Goal: Task Accomplishment & Management: Manage account settings

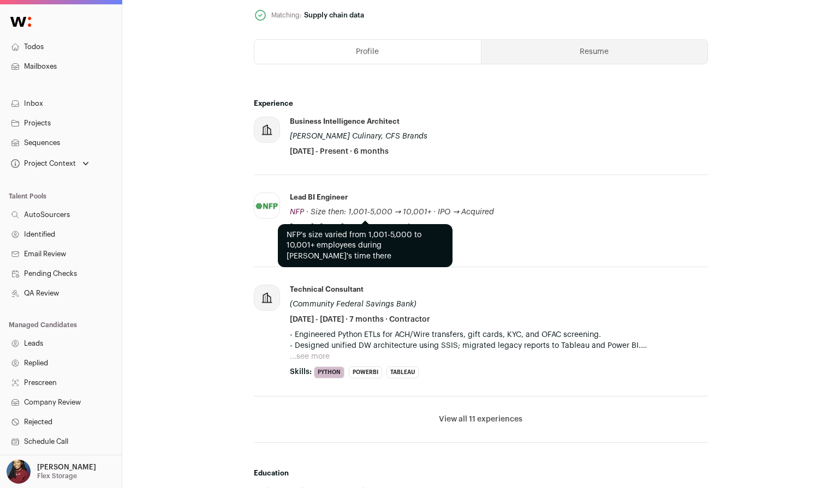
scroll to position [523, 0]
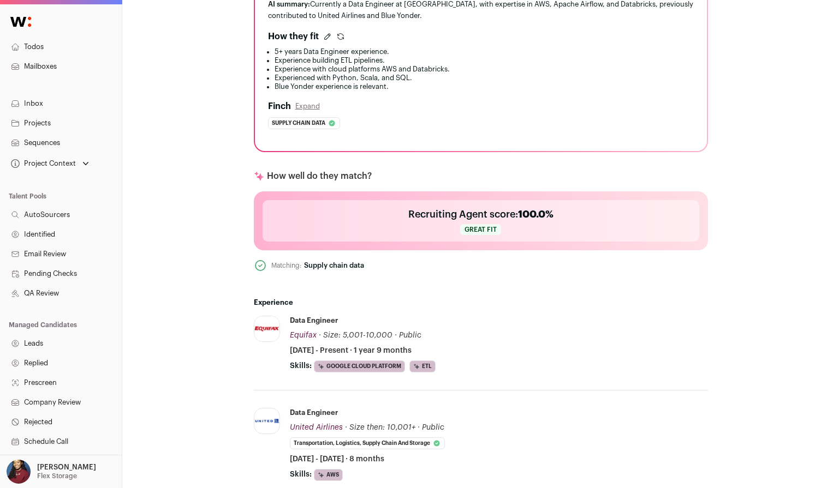
scroll to position [425, 0]
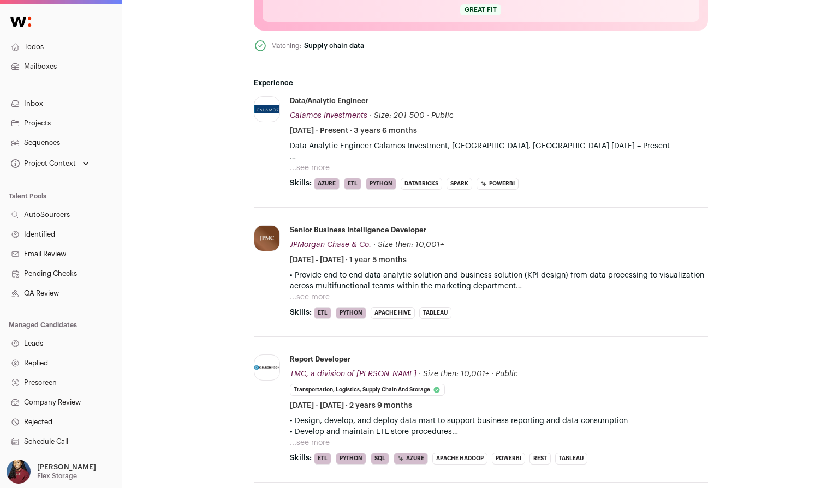
scroll to position [563, 0]
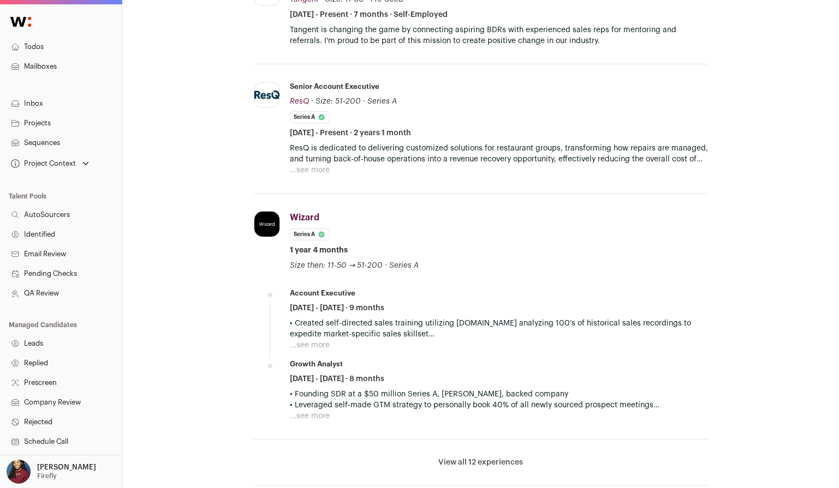
scroll to position [448, 0]
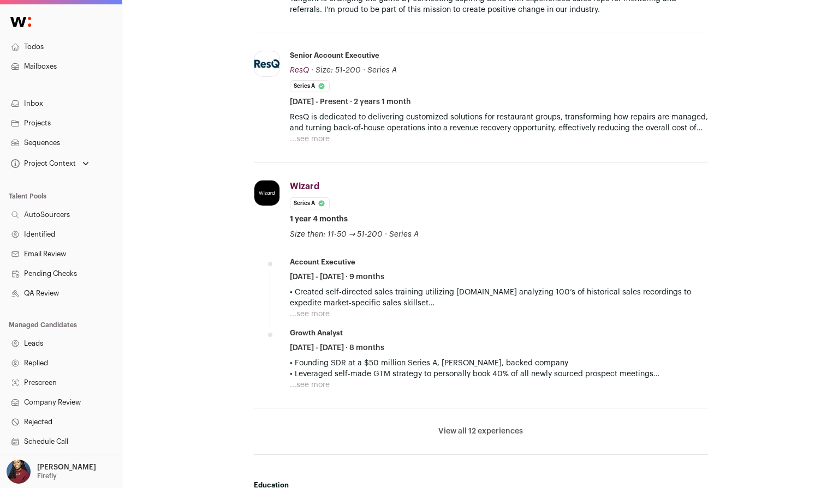
click at [484, 429] on button "View all 12 experiences" at bounding box center [480, 431] width 85 height 11
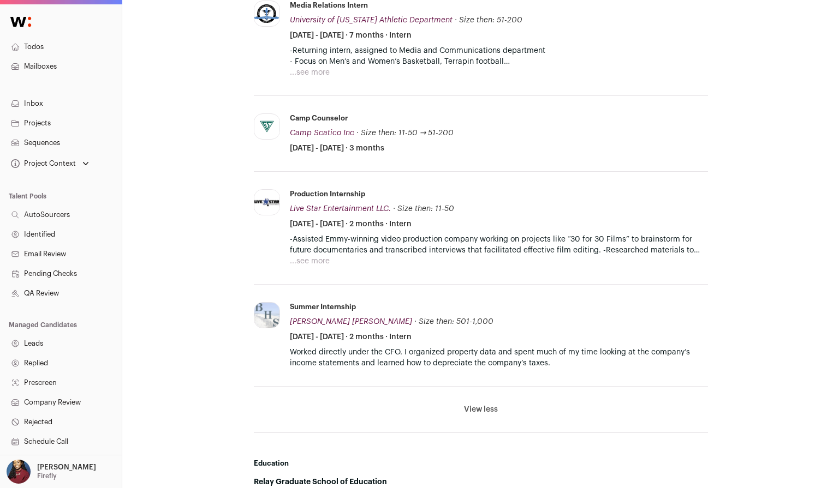
scroll to position [1634, 0]
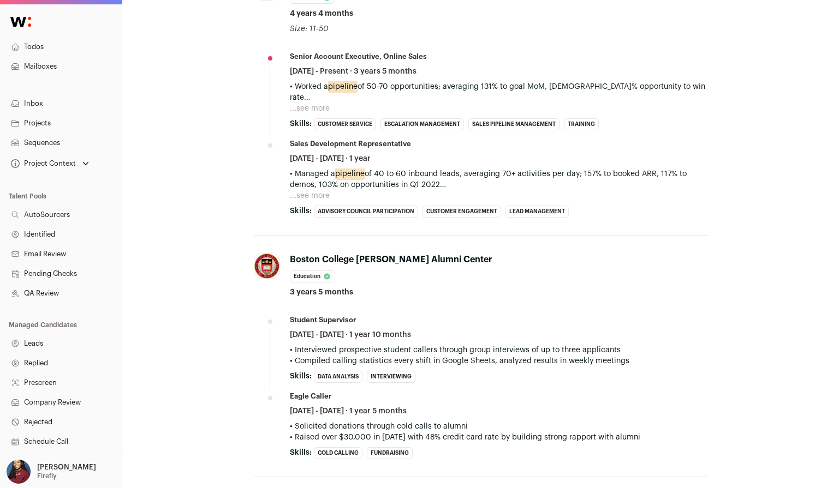
scroll to position [905, 0]
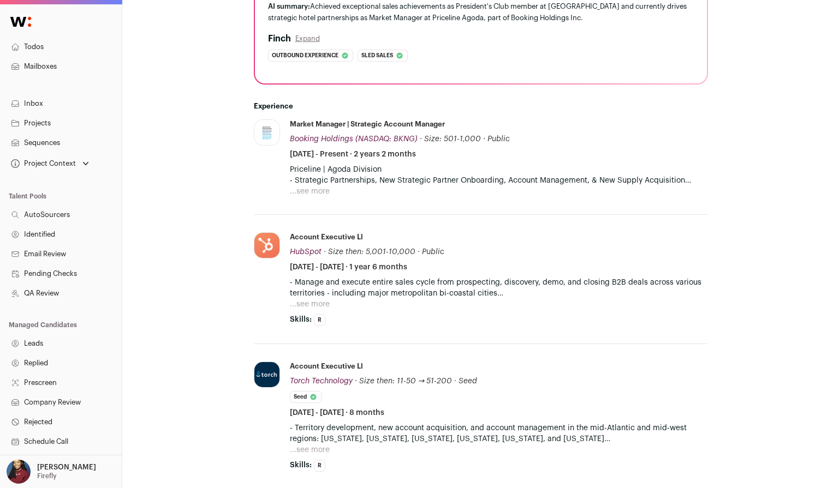
scroll to position [377, 0]
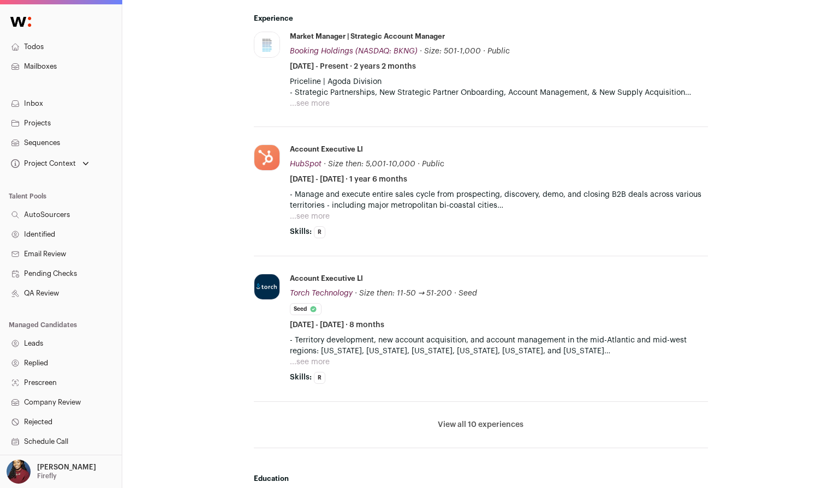
click at [477, 422] on button "View all 10 experiences" at bounding box center [481, 425] width 86 height 11
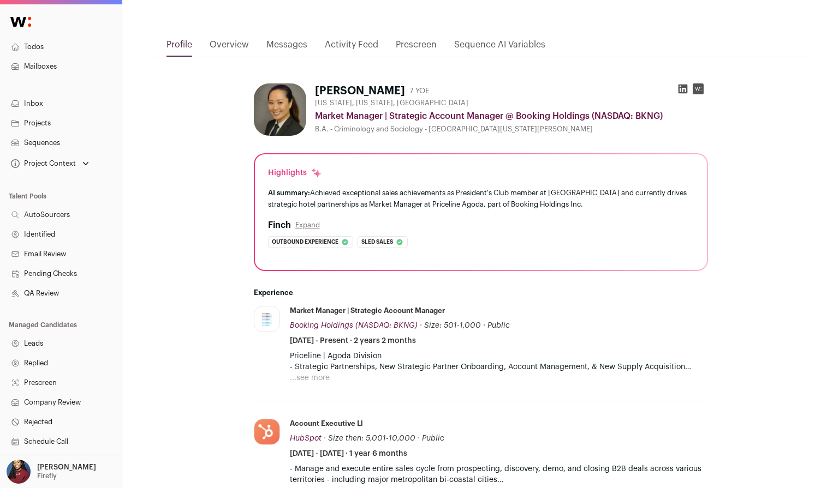
scroll to position [104, 0]
click at [321, 378] on button "...see more" at bounding box center [310, 377] width 40 height 11
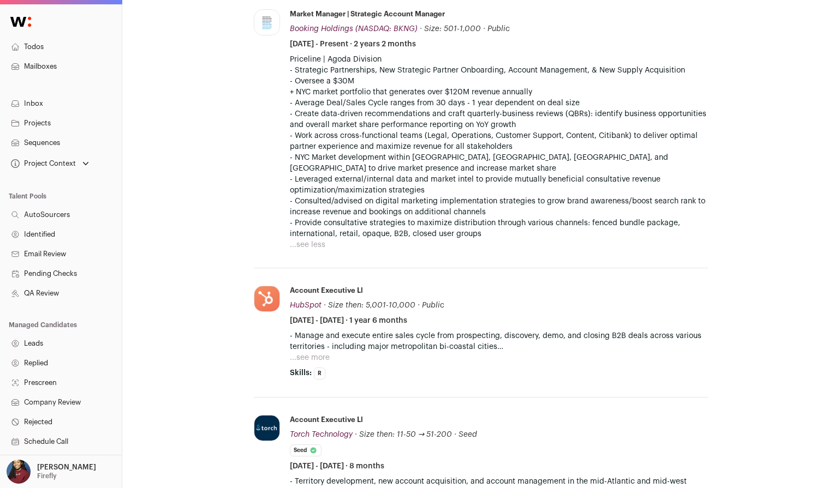
scroll to position [568, 0]
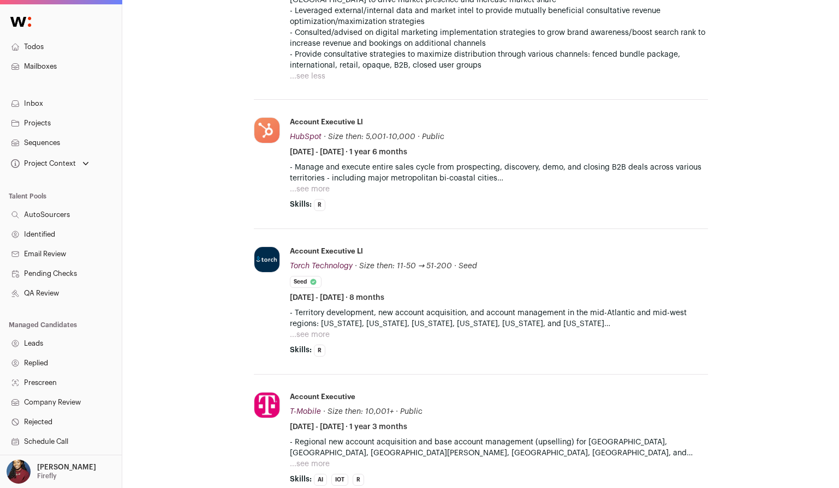
click at [321, 188] on button "...see more" at bounding box center [310, 189] width 40 height 11
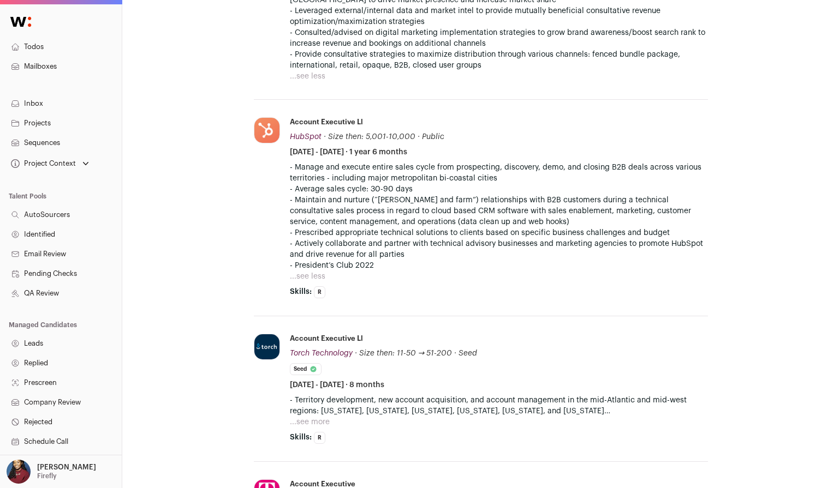
scroll to position [809, 0]
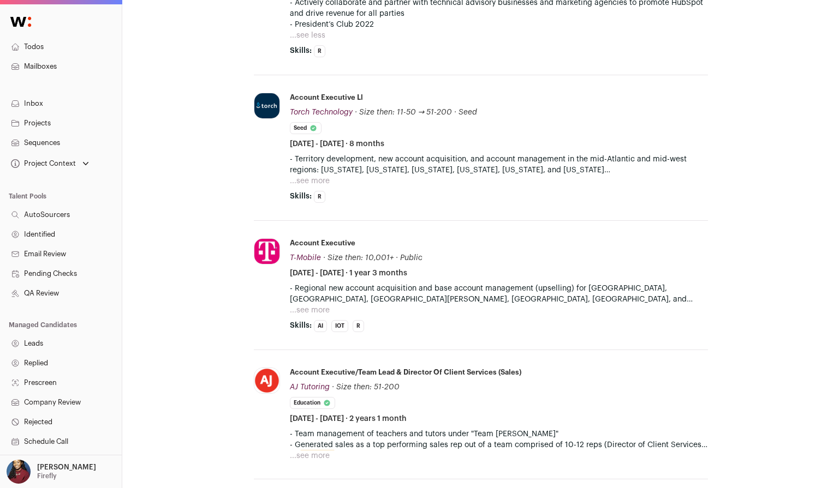
click at [314, 178] on button "...see more" at bounding box center [310, 181] width 40 height 11
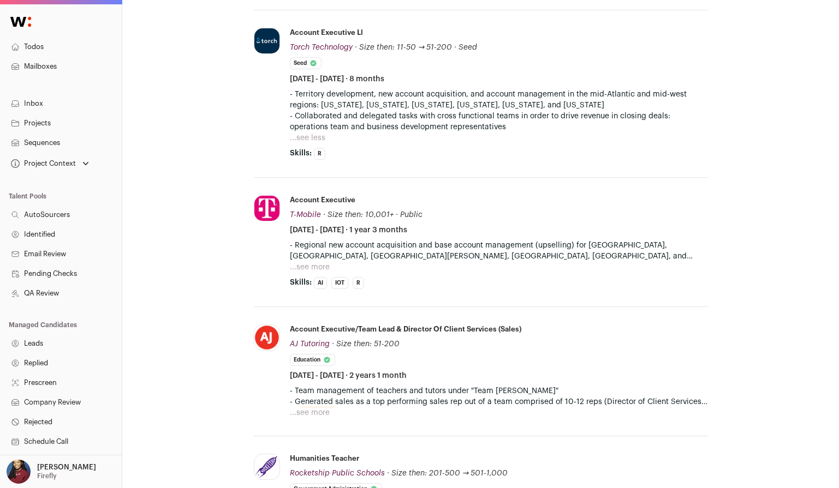
scroll to position [930, 0]
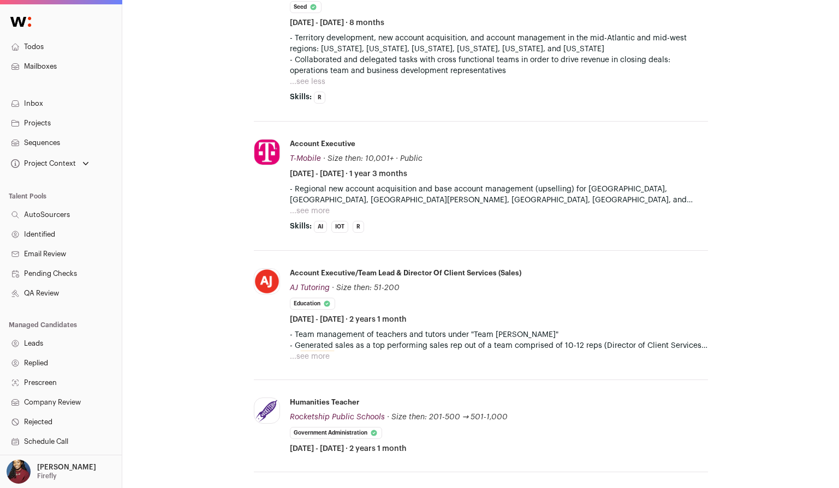
click at [321, 212] on button "...see more" at bounding box center [310, 211] width 40 height 11
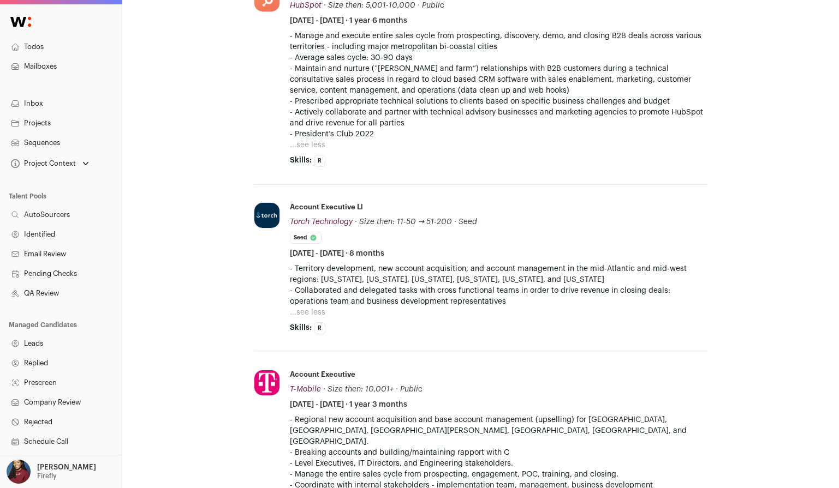
scroll to position [705, 0]
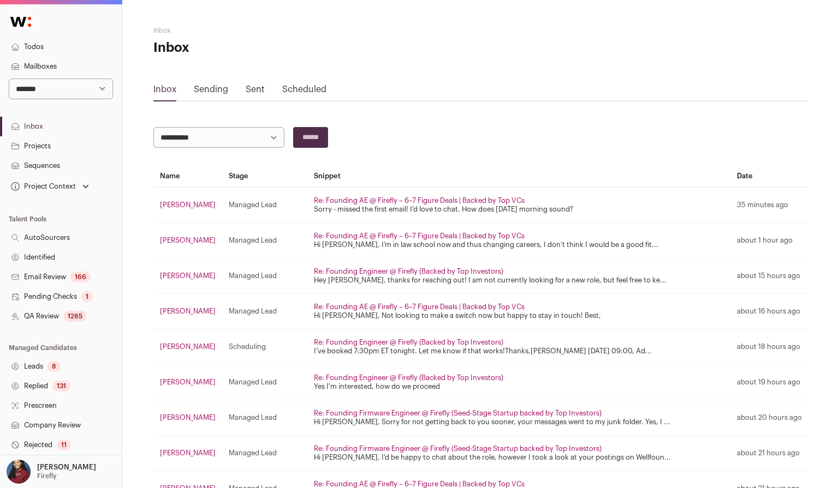
click at [50, 148] on link "Projects" at bounding box center [61, 146] width 122 height 20
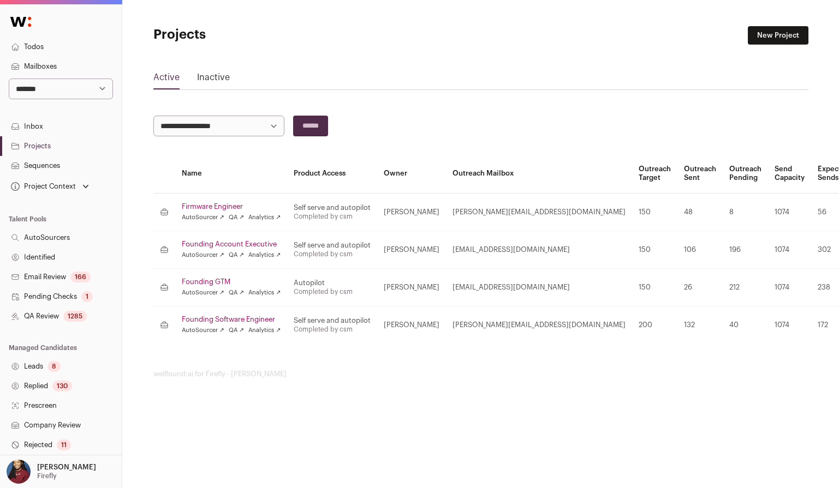
click at [220, 242] on link "Founding Account Executive" at bounding box center [231, 244] width 99 height 9
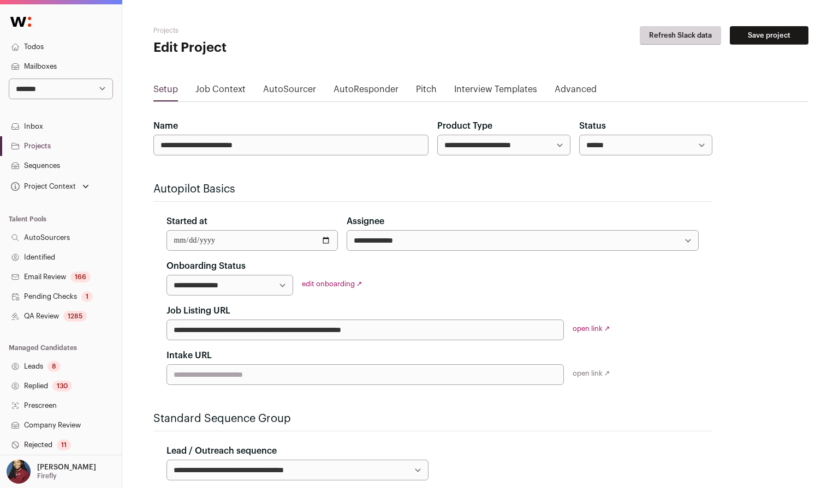
click at [216, 93] on link "Job Context" at bounding box center [220, 91] width 50 height 17
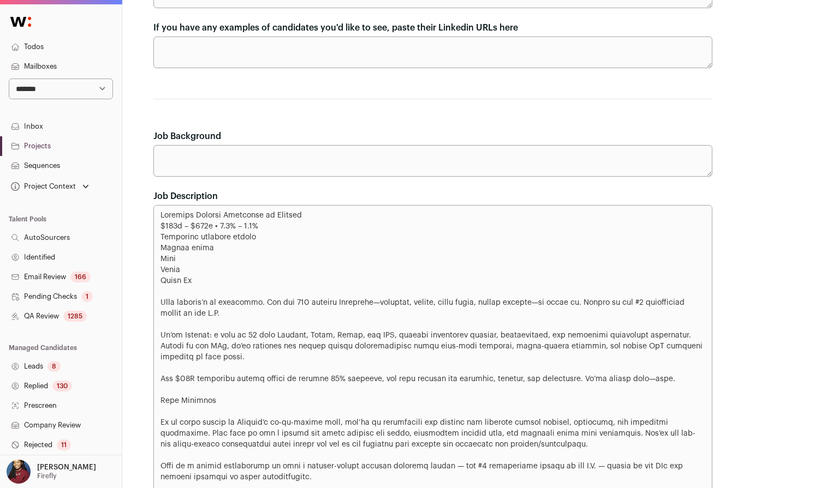
scroll to position [517, 0]
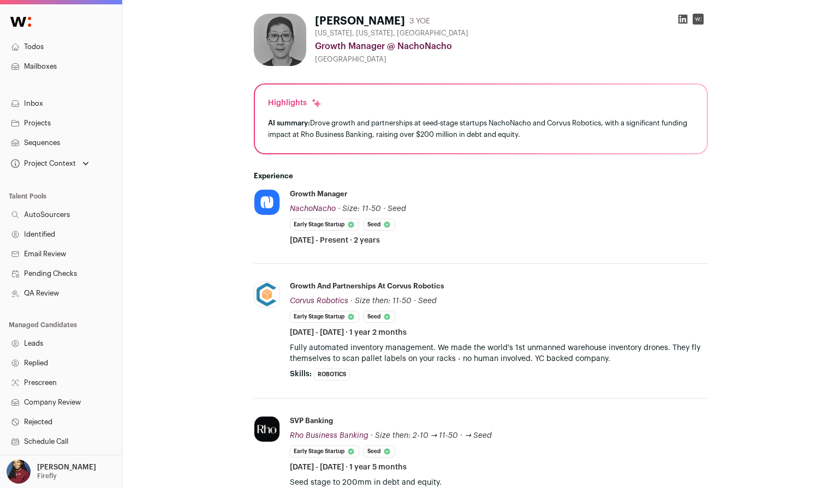
scroll to position [171, 0]
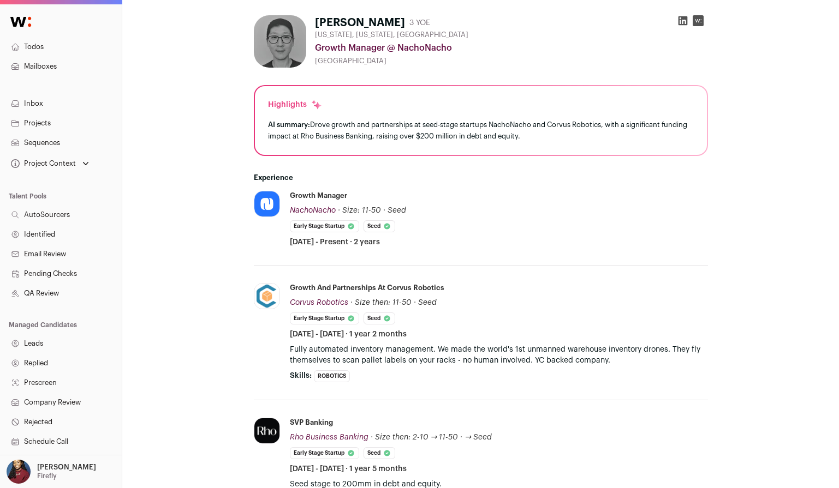
click at [682, 19] on icon at bounding box center [682, 20] width 9 height 9
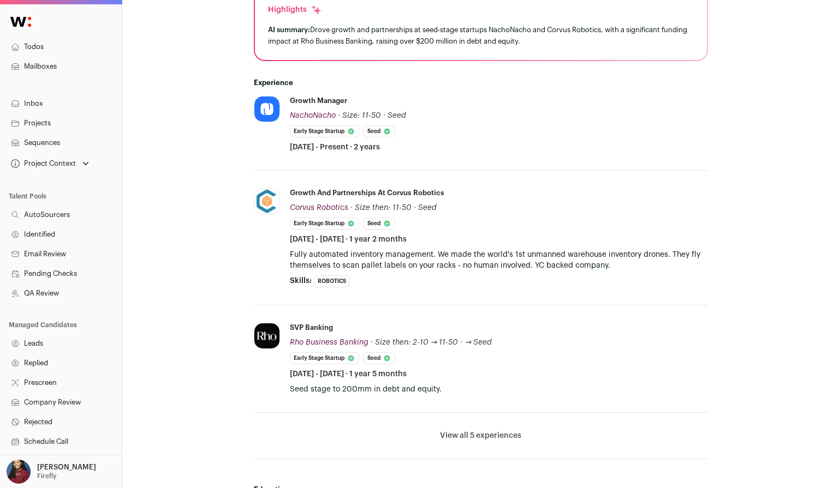
scroll to position [0, 0]
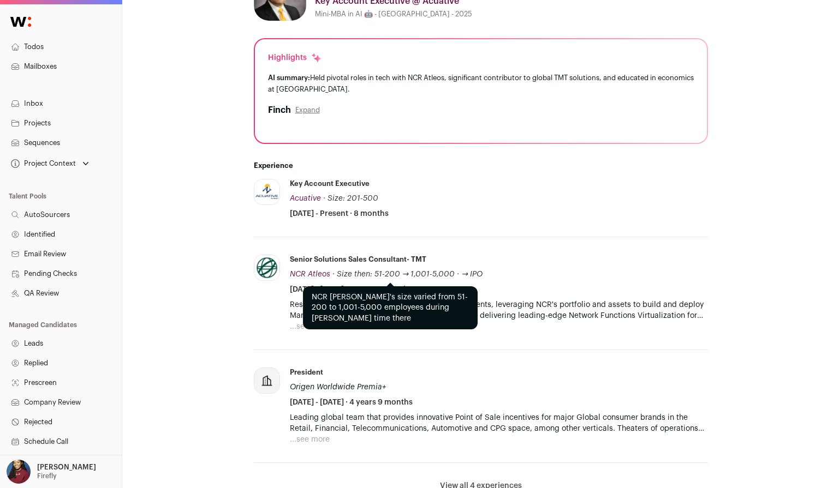
scroll to position [244, 0]
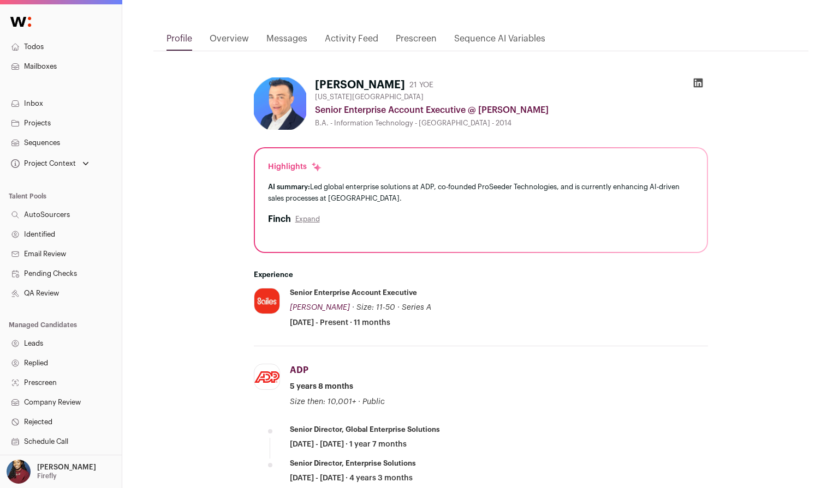
scroll to position [243, 0]
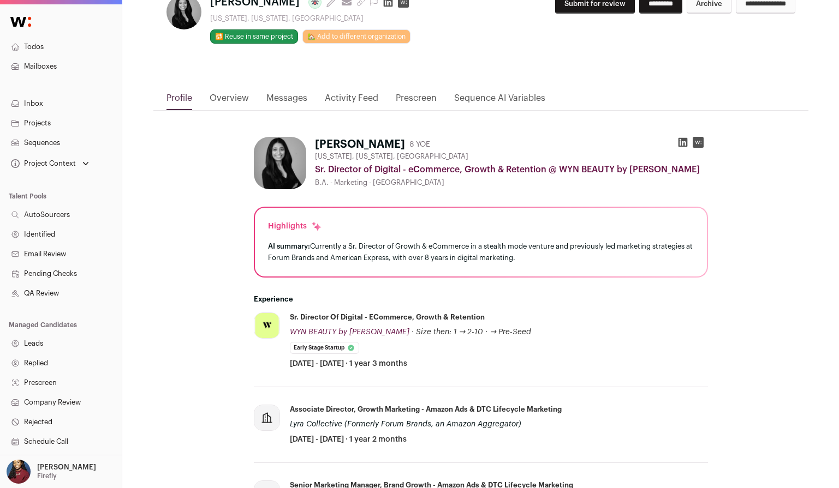
scroll to position [158, 0]
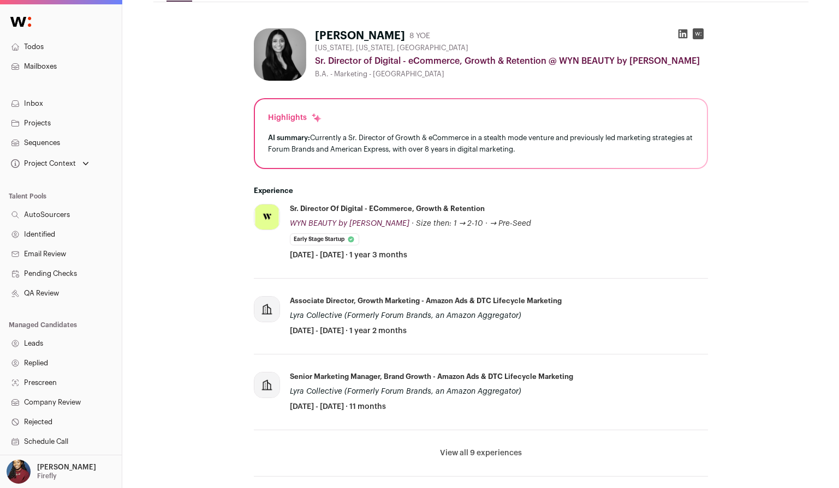
click at [469, 463] on li "View all 9 experiences View less" at bounding box center [481, 454] width 454 height 46
click at [469, 451] on button "View all 9 experiences" at bounding box center [481, 453] width 82 height 11
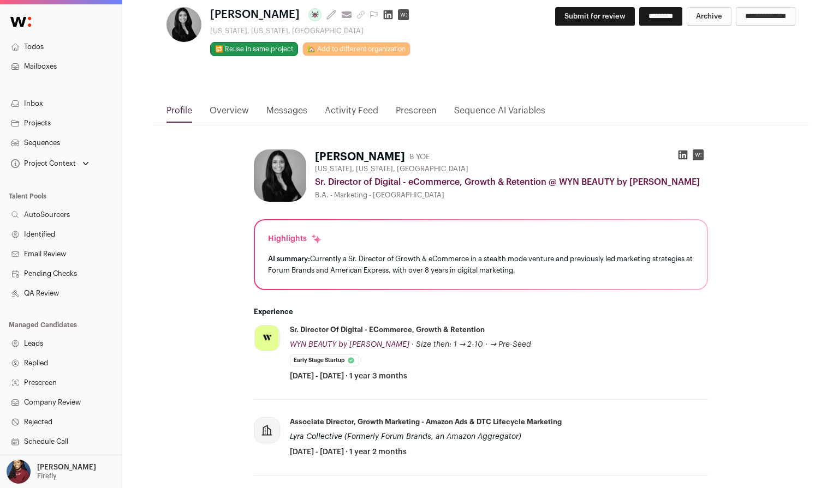
scroll to position [0, 0]
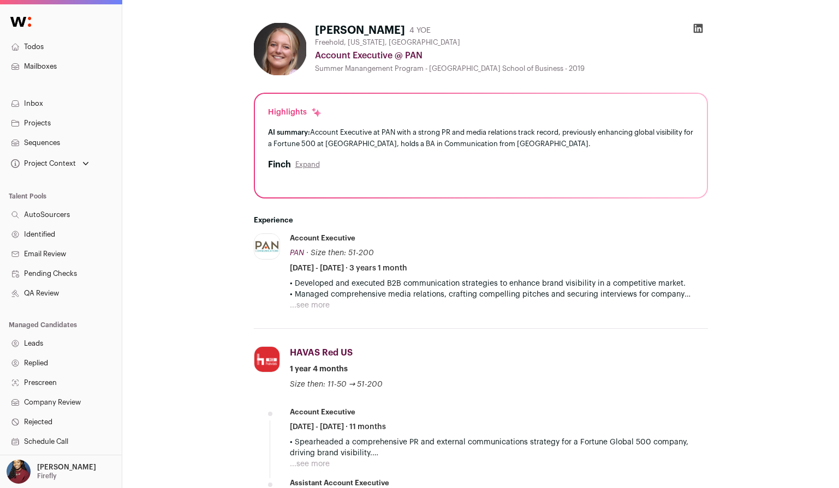
scroll to position [165, 0]
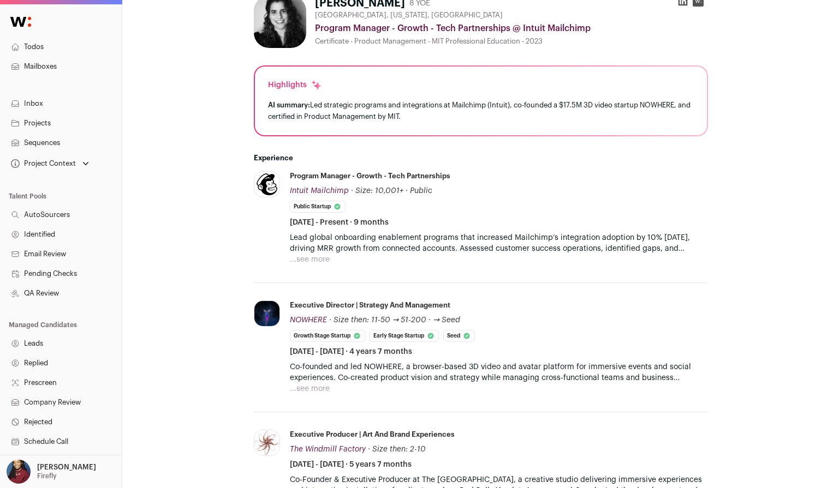
scroll to position [194, 0]
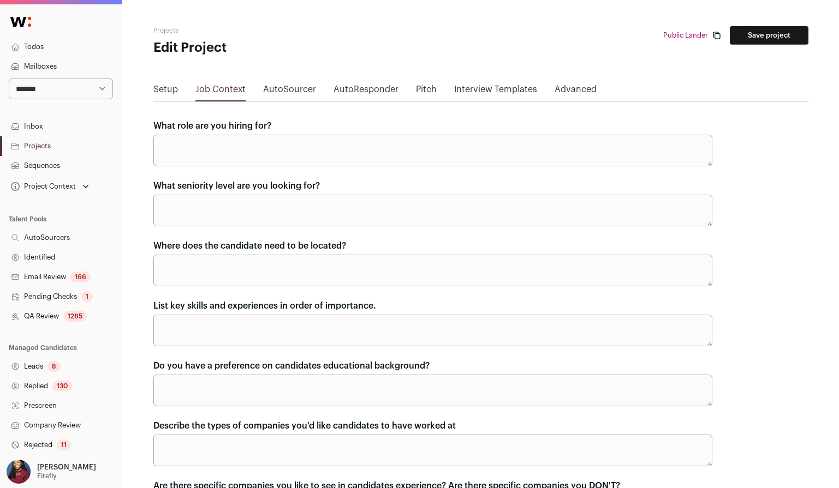
scroll to position [517, 0]
